Goal: Navigation & Orientation: Find specific page/section

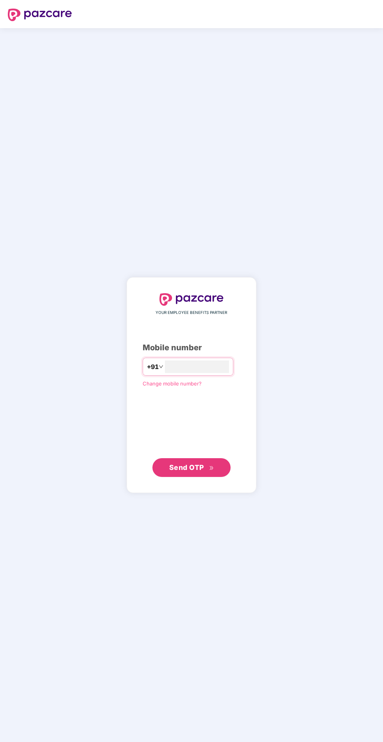
click at [175, 373] on input "number" at bounding box center [197, 366] width 64 height 13
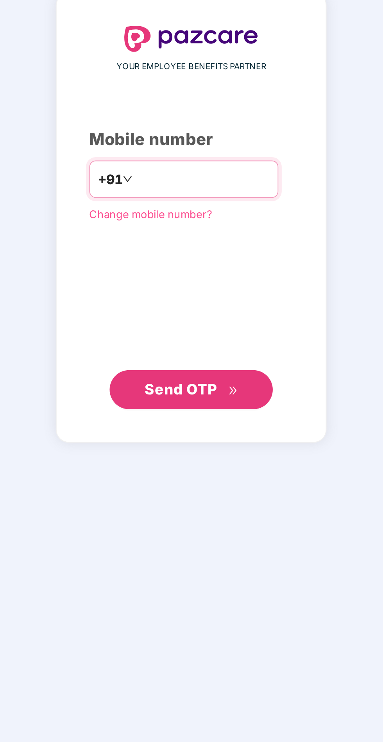
type input "**********"
click at [210, 473] on span "Send OTP" at bounding box center [191, 467] width 45 height 11
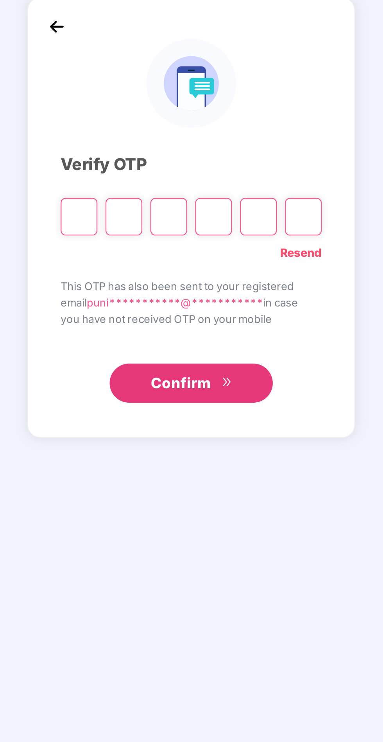
scroll to position [2, 0]
type input "*"
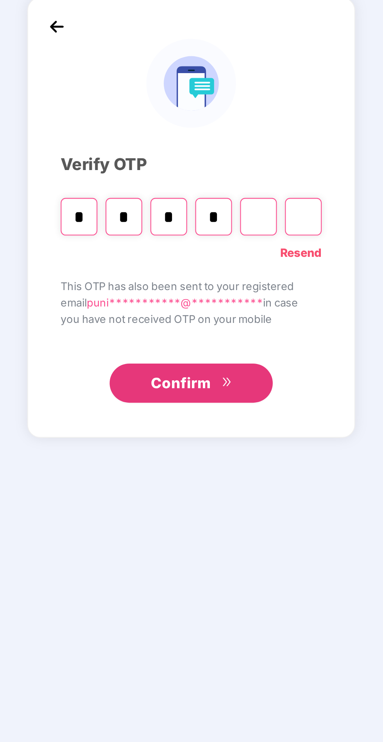
type input "*"
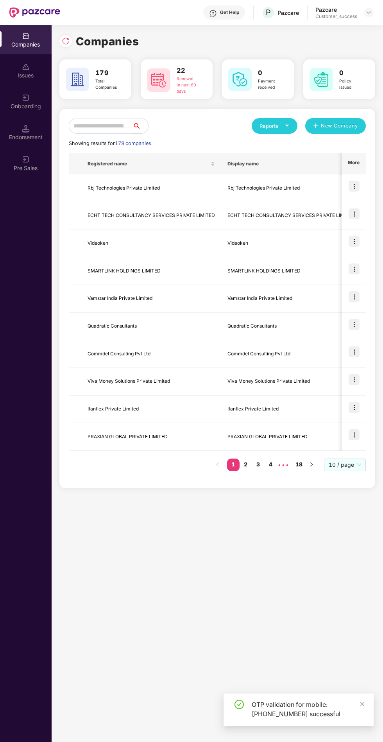
scroll to position [5, 0]
click at [148, 123] on span "search" at bounding box center [140, 126] width 16 height 6
click at [132, 124] on input "text" at bounding box center [101, 126] width 64 height 16
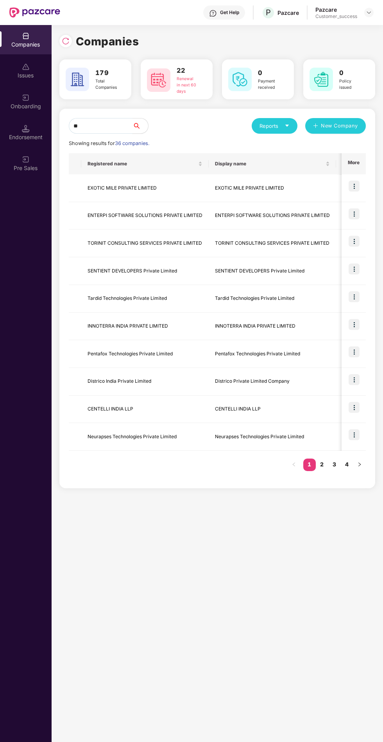
type input "*"
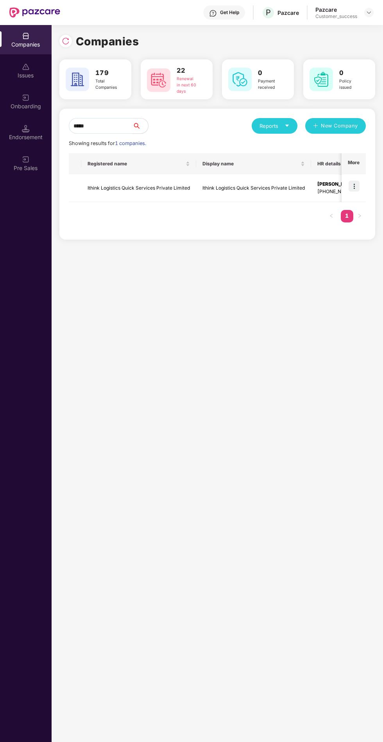
type input "*****"
click at [356, 181] on img at bounding box center [354, 186] width 11 height 11
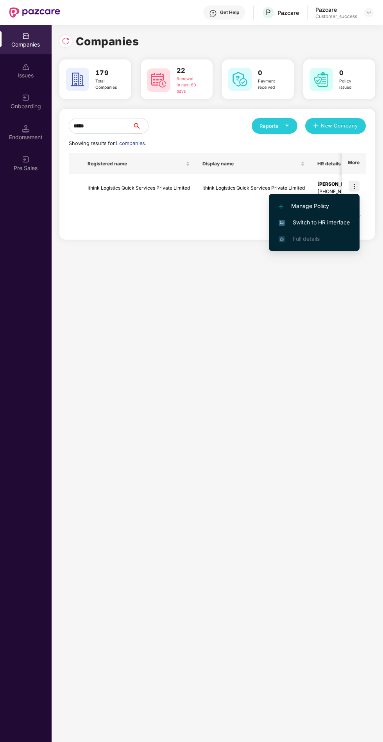
click at [337, 218] on span "Switch to HR interface" at bounding box center [314, 222] width 71 height 9
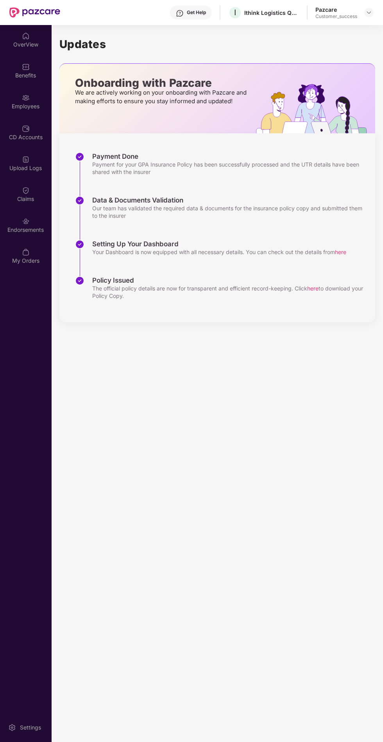
click at [30, 102] on div "Employees" at bounding box center [26, 106] width 52 height 8
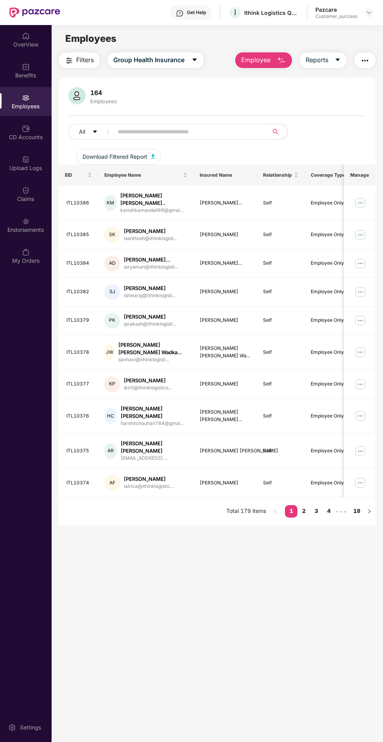
click at [32, 70] on div "Benefits" at bounding box center [26, 70] width 52 height 29
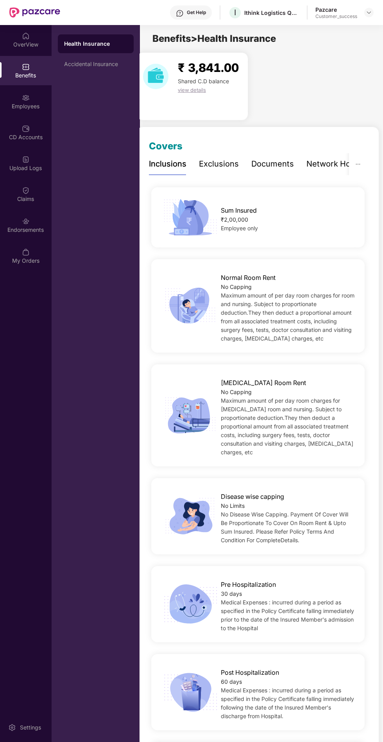
click at [38, 104] on div "Employees" at bounding box center [26, 106] width 52 height 8
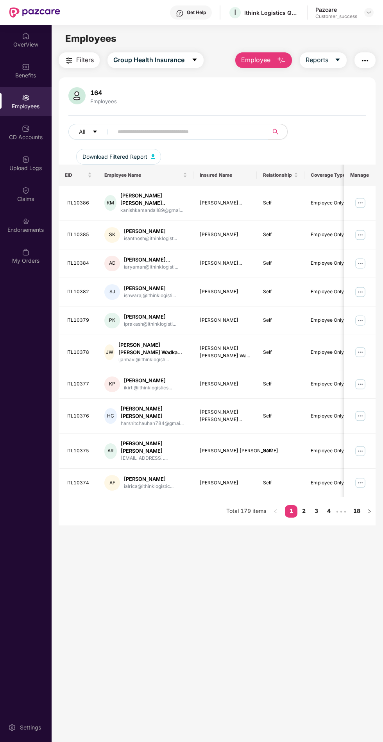
scroll to position [2, 0]
